Goal: Transaction & Acquisition: Download file/media

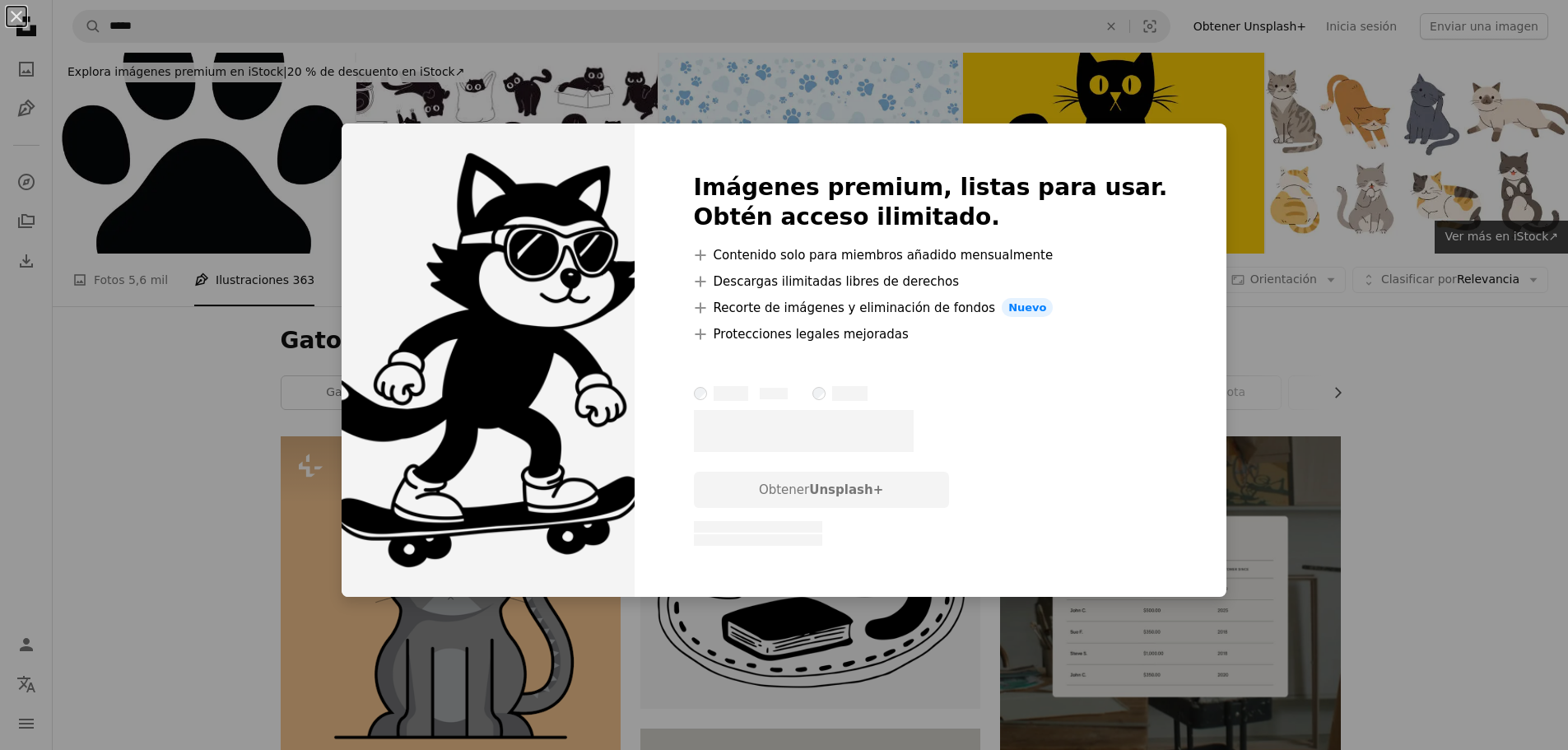
scroll to position [8804, 0]
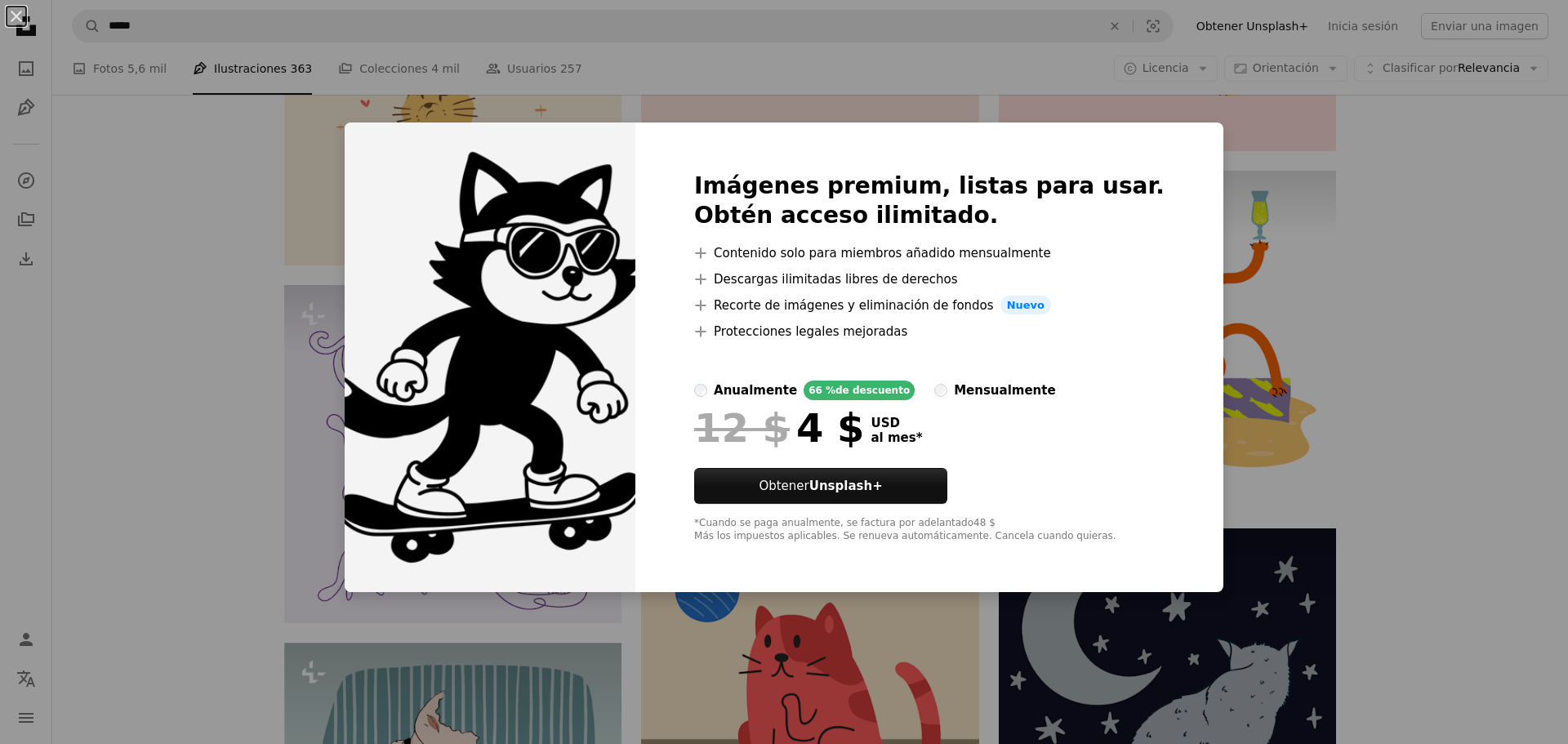
click at [1213, 165] on div "An X shape Imágenes premium, listas para usar. Obtén acceso ilimitado. A plus s…" at bounding box center [784, 372] width 1568 height 744
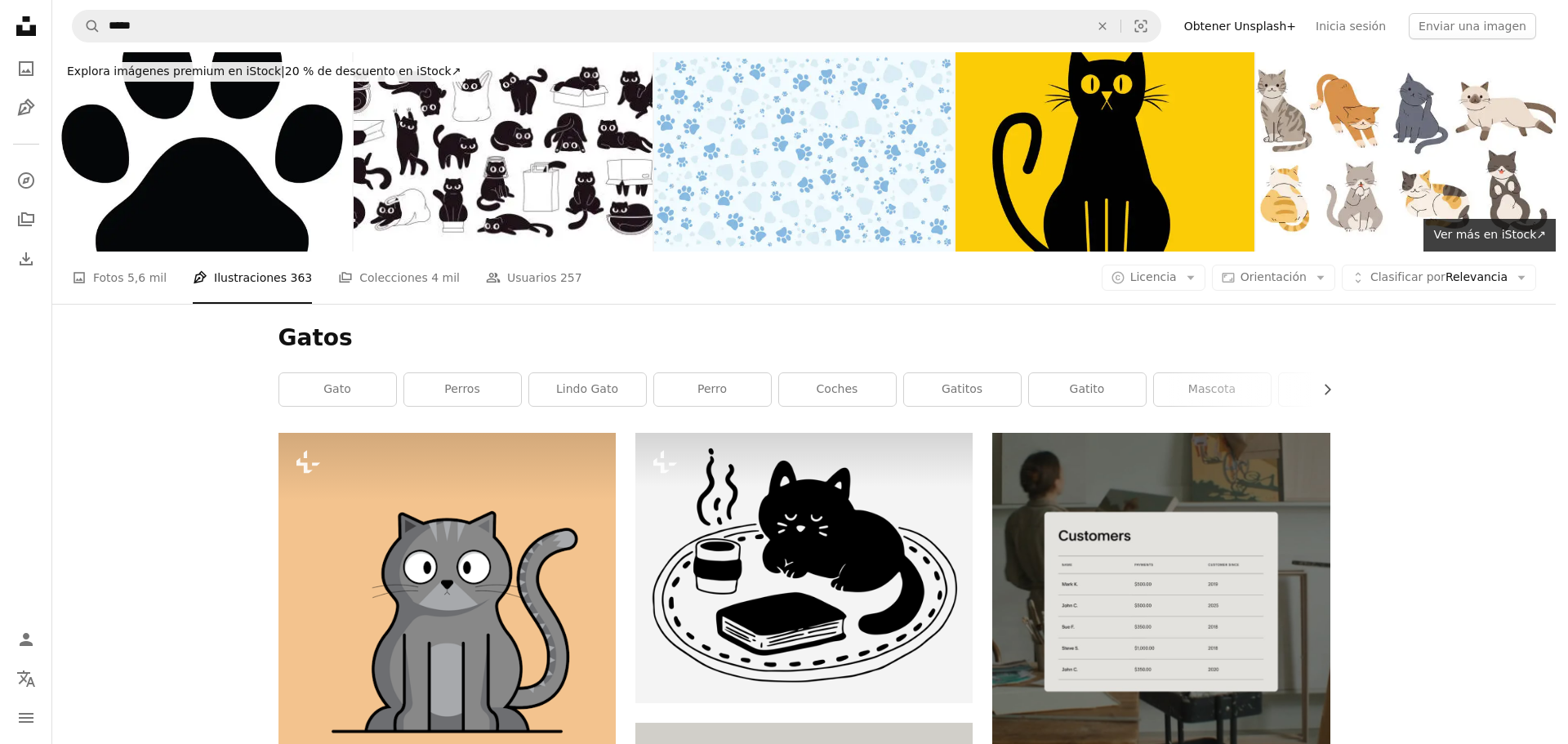
scroll to position [28897, 0]
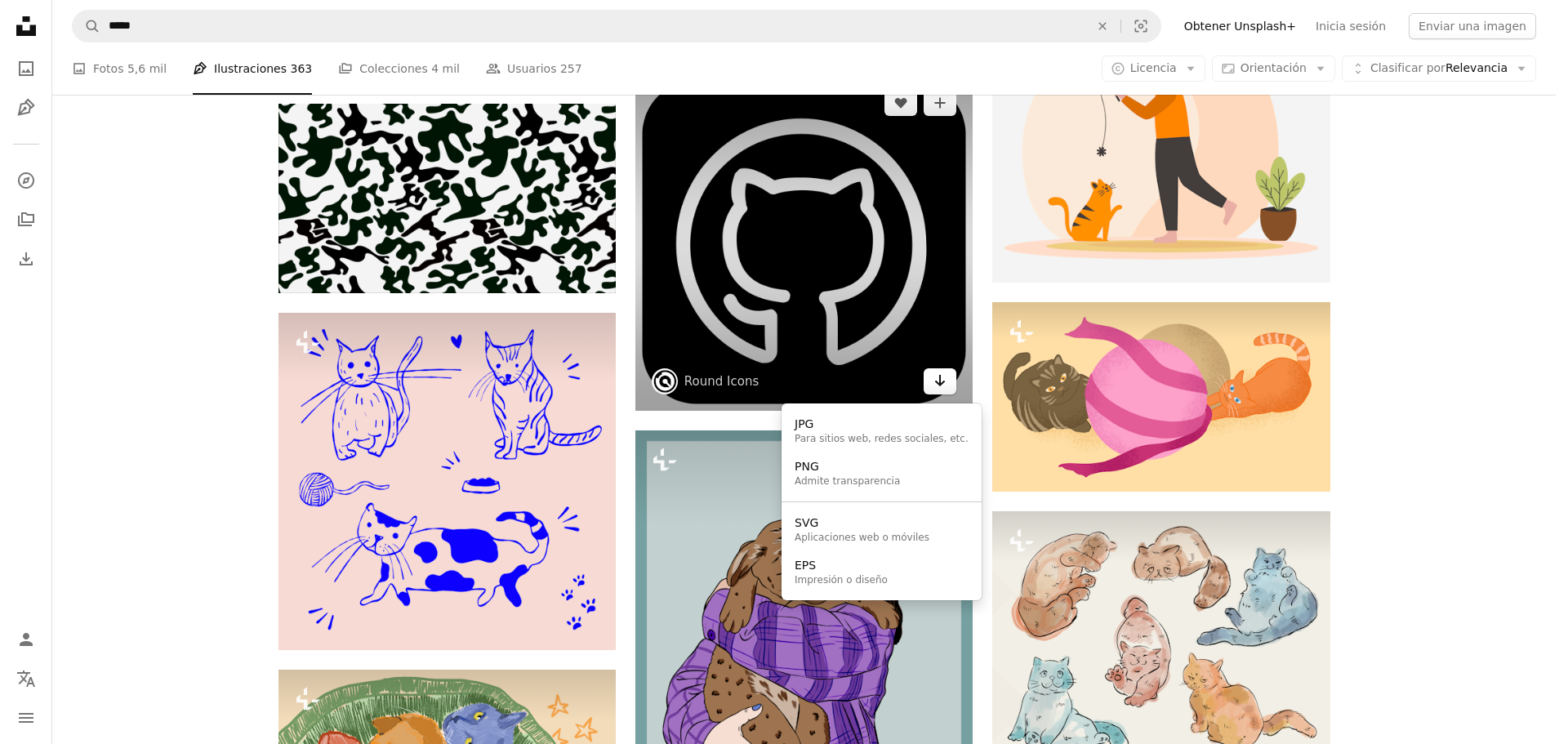
click at [935, 383] on icon "Arrow pointing down" at bounding box center [940, 380] width 13 height 20
click at [807, 562] on div "EPS" at bounding box center [842, 566] width 94 height 16
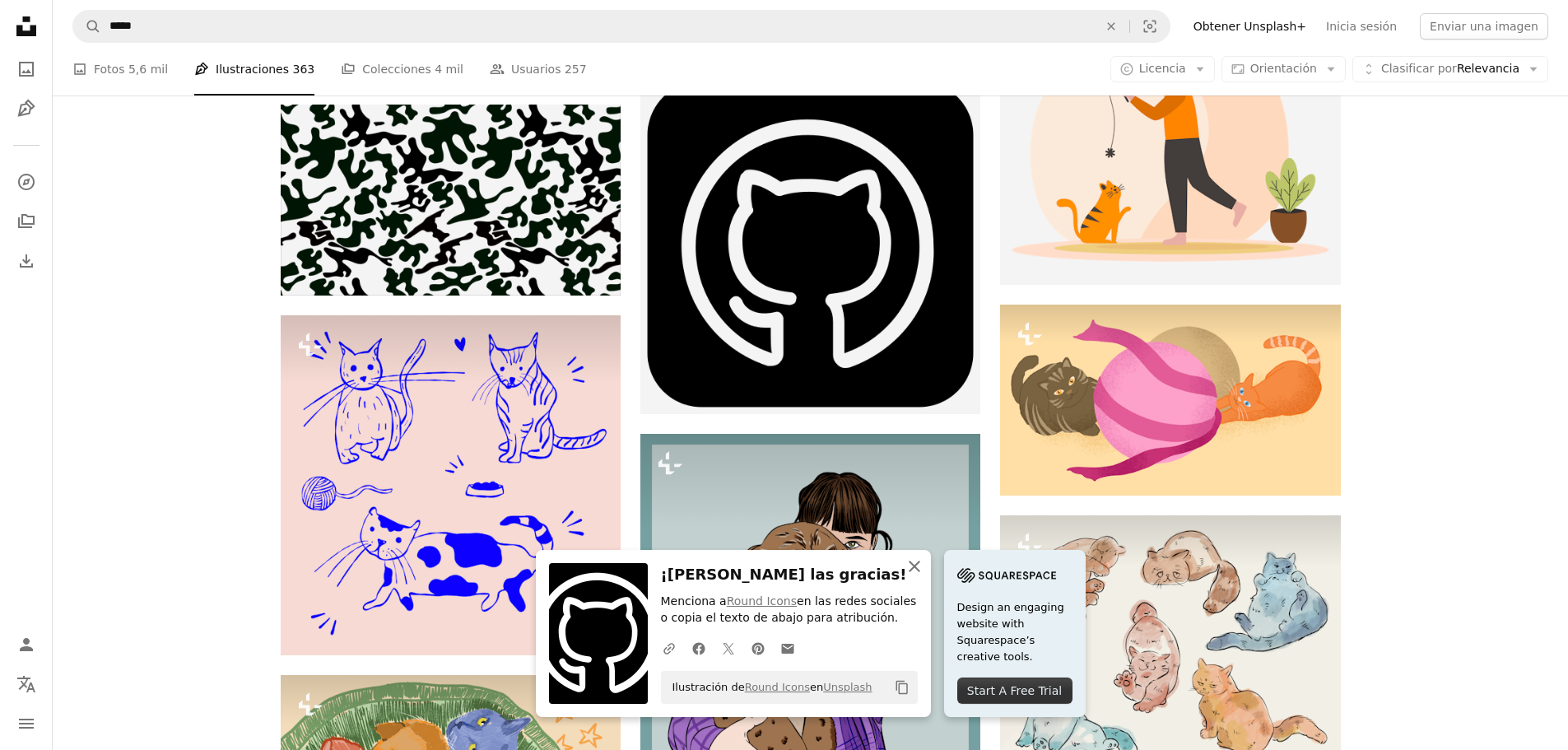
click at [917, 559] on icon "An X shape" at bounding box center [914, 566] width 20 height 20
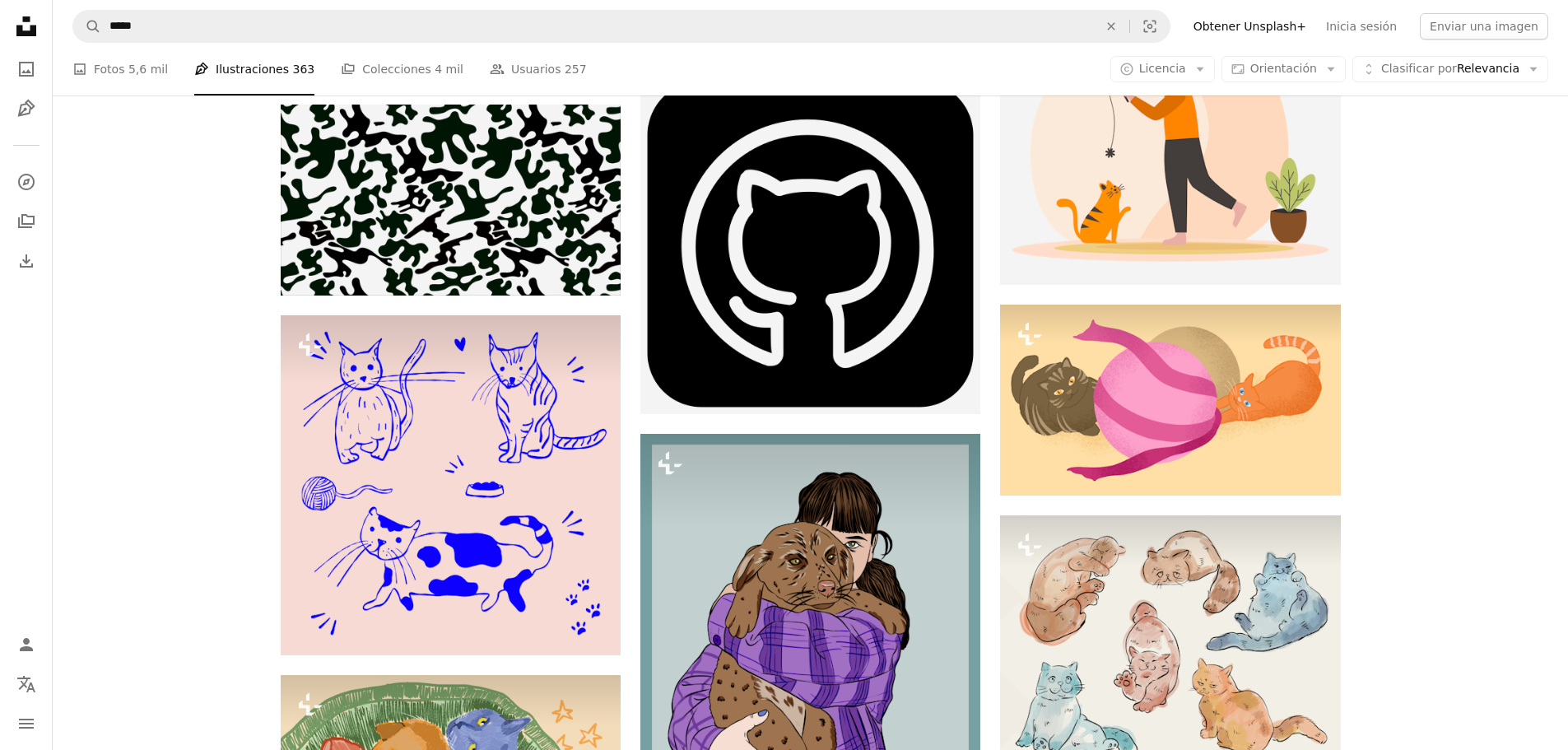
scroll to position [29378, 0]
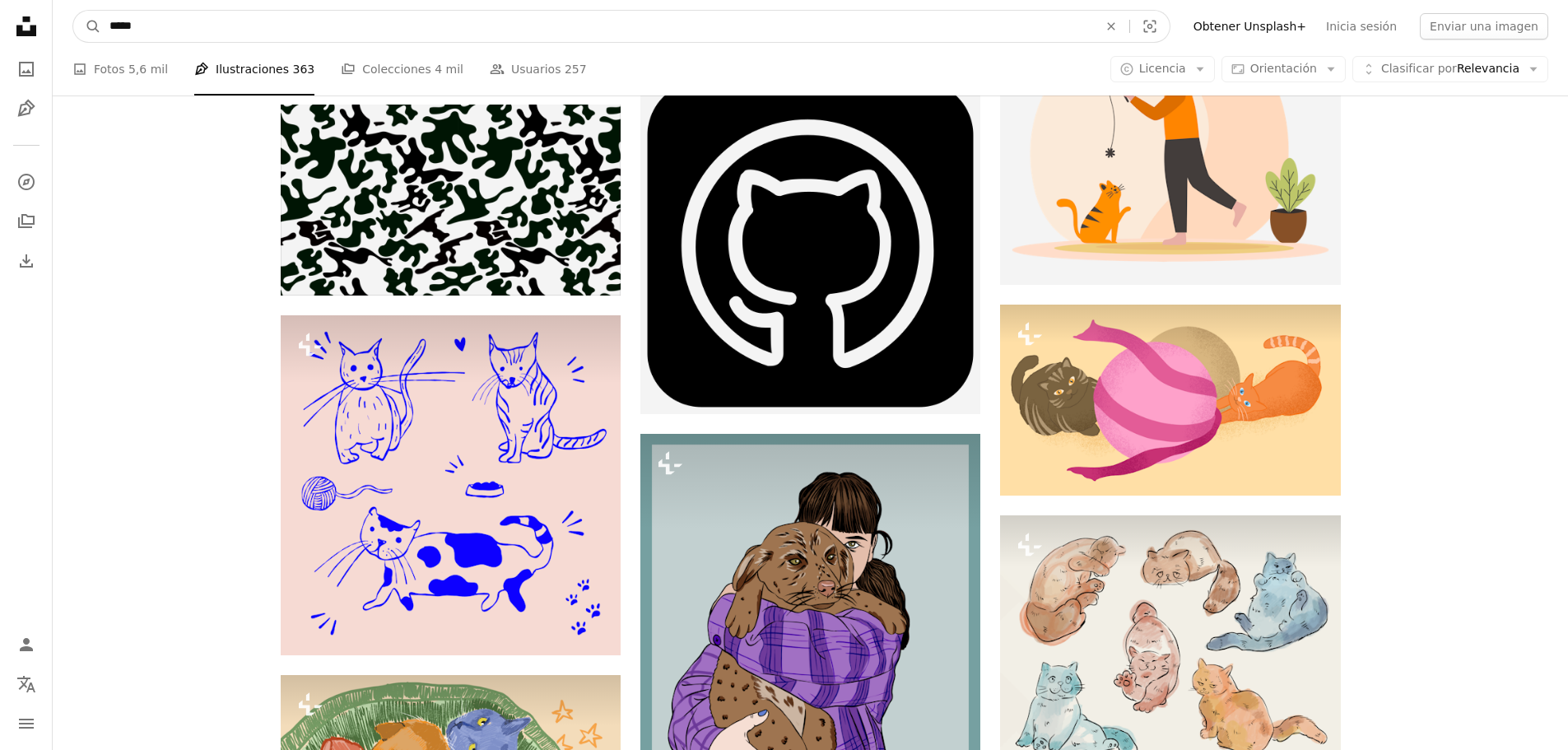
click at [152, 24] on input "*****" at bounding box center [597, 26] width 992 height 32
type input "*"
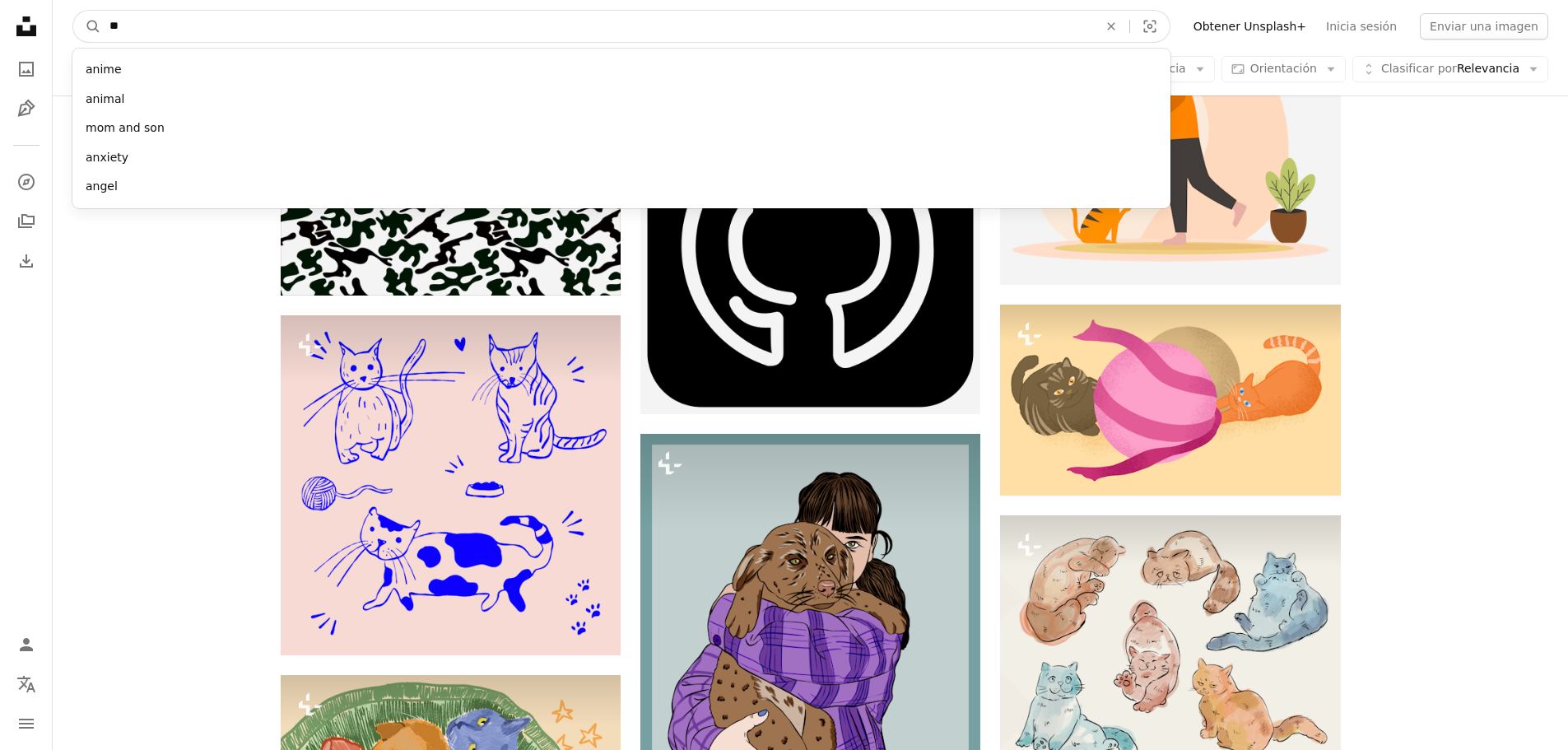
type input "*"
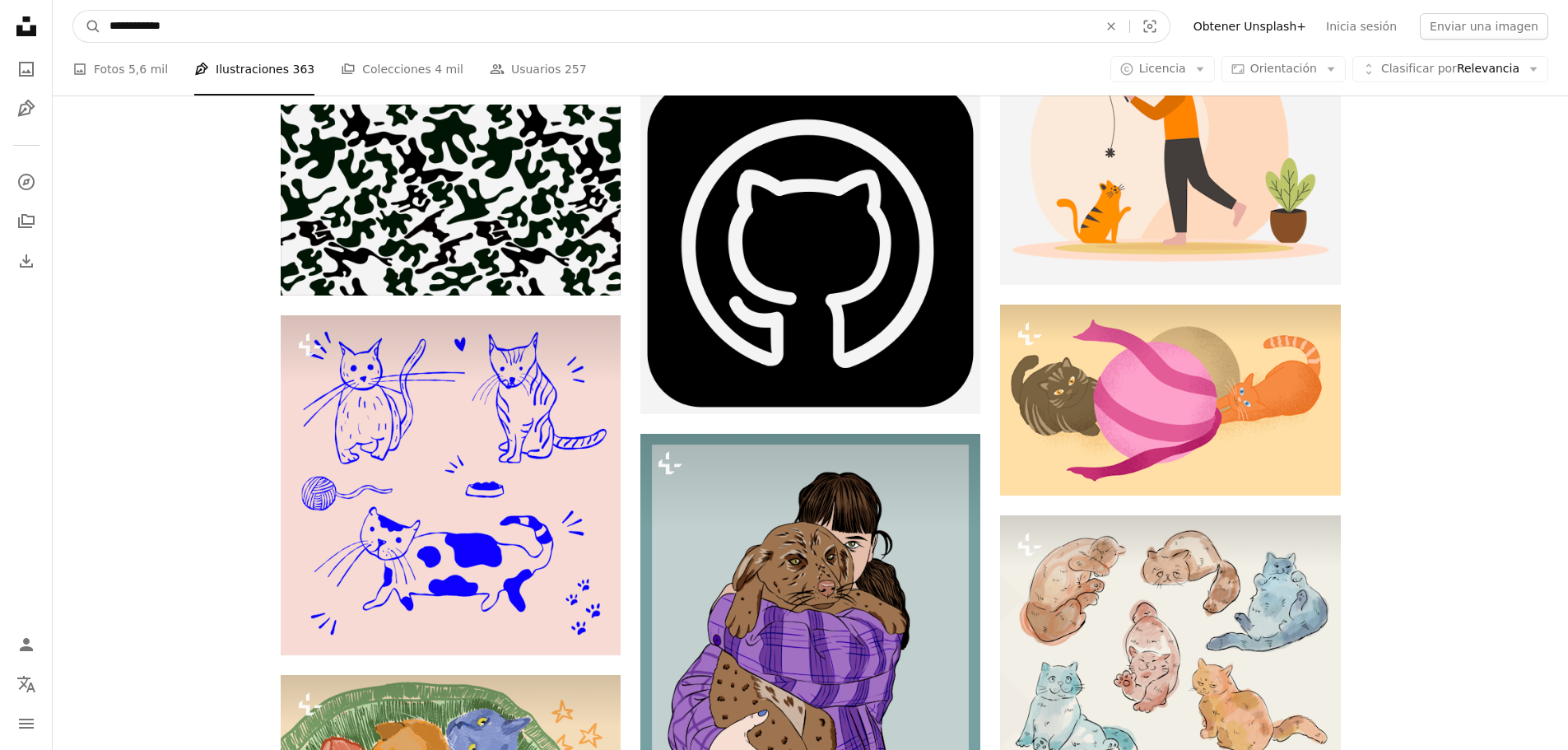
type input "**********"
click at [73, 11] on button "A magnifying glass" at bounding box center [87, 26] width 28 height 32
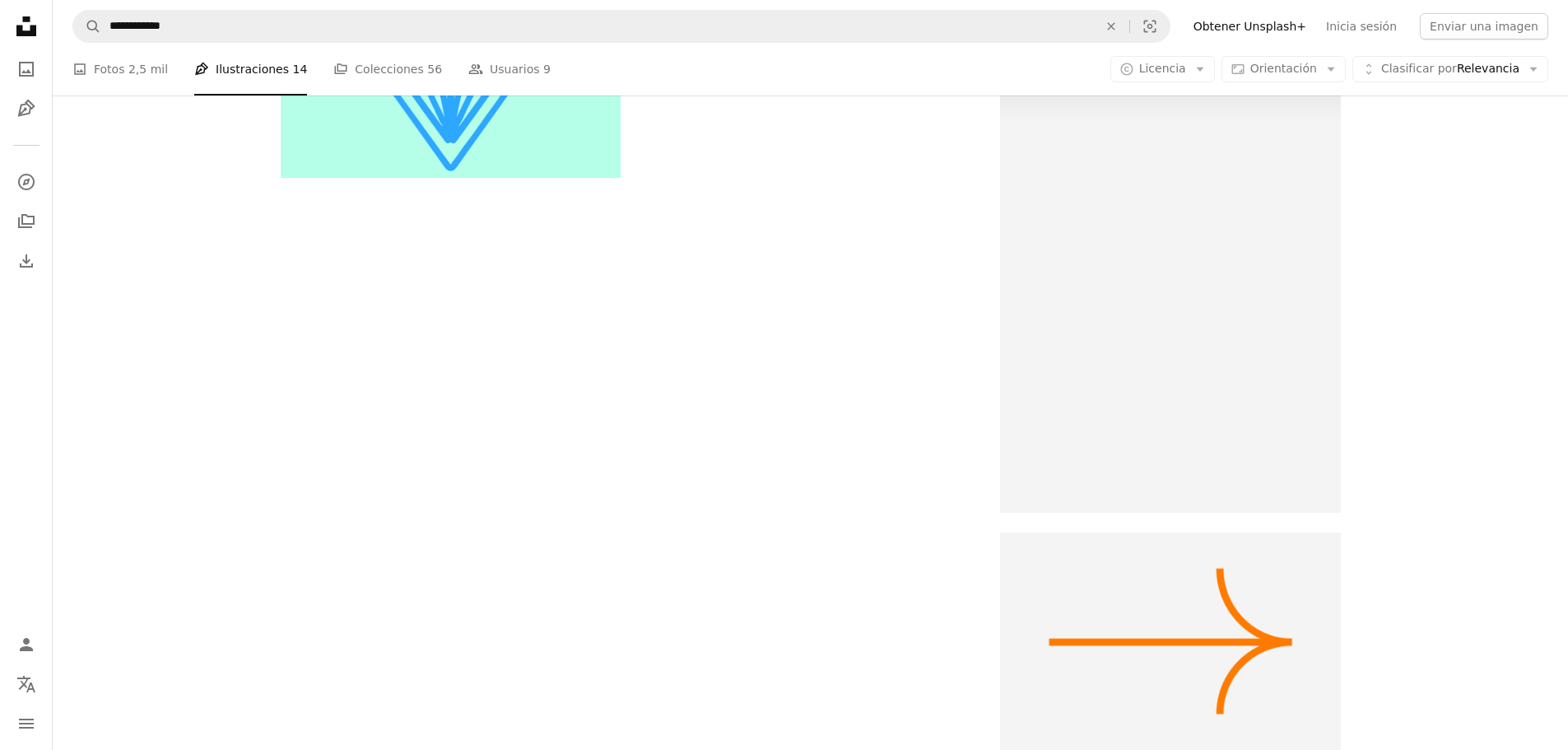
scroll to position [8805, 0]
